Goal: Information Seeking & Learning: Find specific page/section

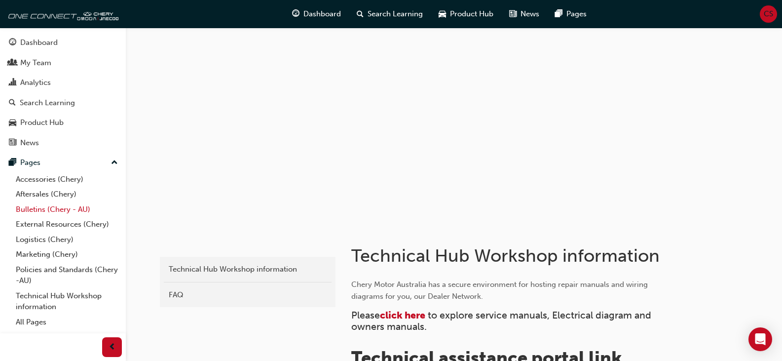
click at [44, 207] on link "Bulletins (Chery - AU)" at bounding box center [67, 209] width 110 height 15
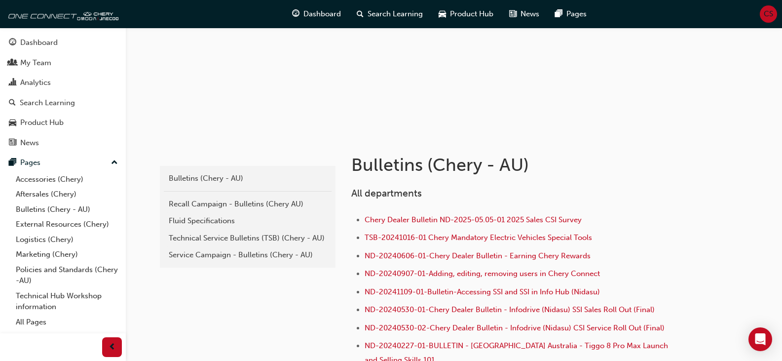
scroll to position [99, 0]
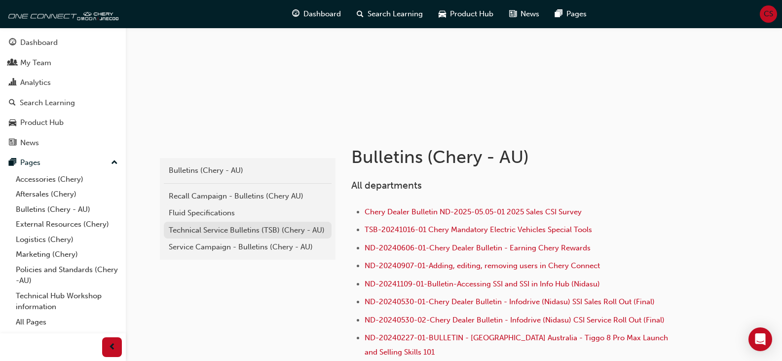
click at [233, 232] on div "Technical Service Bulletins (TSB) (Chery - AU)" at bounding box center [248, 230] width 158 height 11
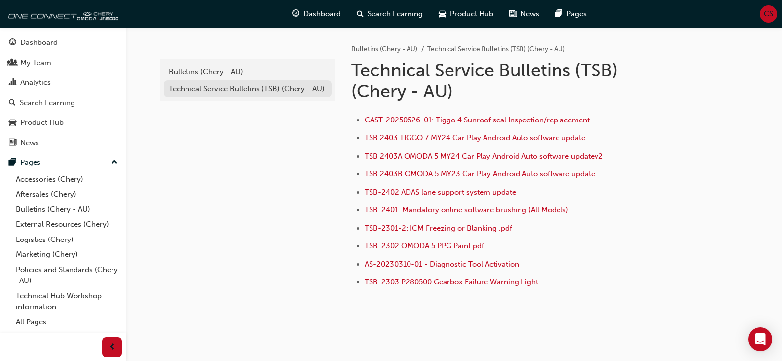
click at [199, 90] on div "Technical Service Bulletins (TSB) (Chery - AU)" at bounding box center [248, 88] width 158 height 11
click at [197, 70] on div "Bulletins (Chery - AU)" at bounding box center [248, 71] width 158 height 11
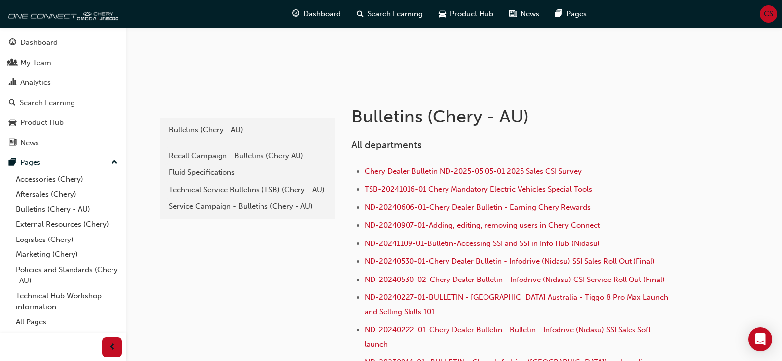
scroll to position [76, 0]
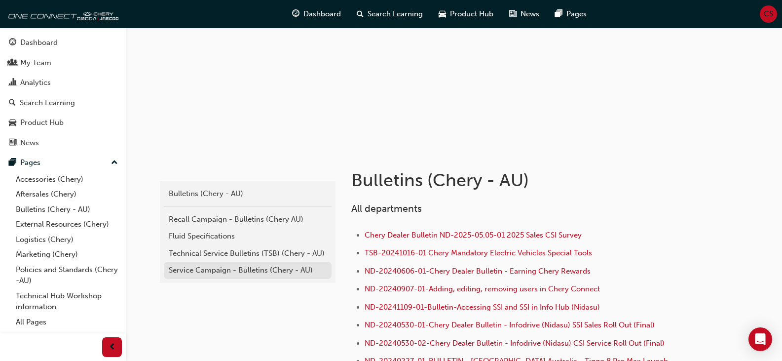
click at [205, 274] on div "Service Campaign - Bulletins (Chery - AU)" at bounding box center [248, 270] width 158 height 11
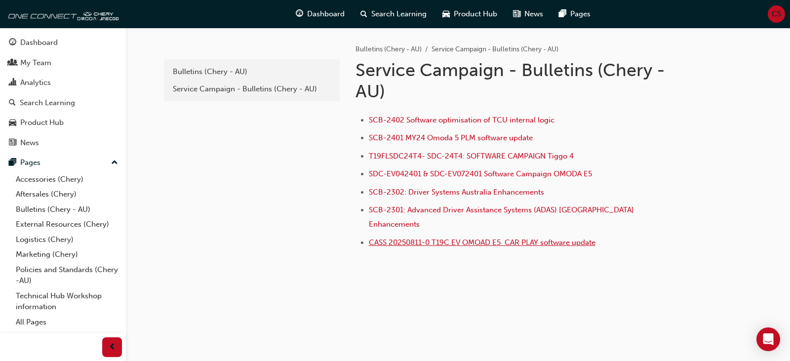
click at [473, 238] on span "CASS 20250811-0 T19C EV OMOAD E5 CAR PLAY software update" at bounding box center [482, 242] width 227 height 9
